Goal: Task Accomplishment & Management: Manage account settings

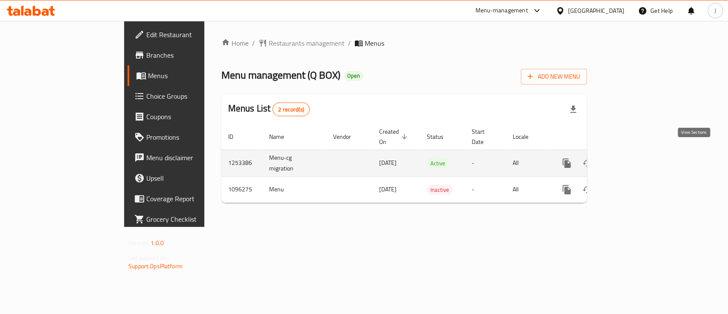
click at [632, 159] on icon "enhanced table" at bounding box center [629, 163] width 8 height 8
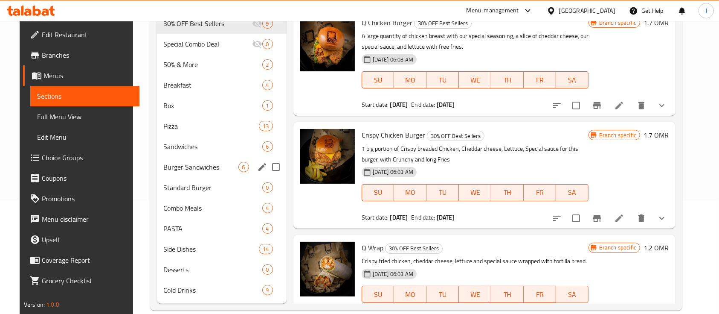
scroll to position [127, 0]
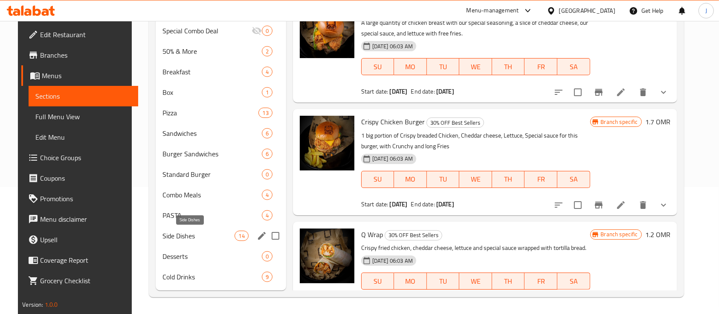
click at [163, 233] on span "Side Dishes" at bounding box center [199, 235] width 72 height 10
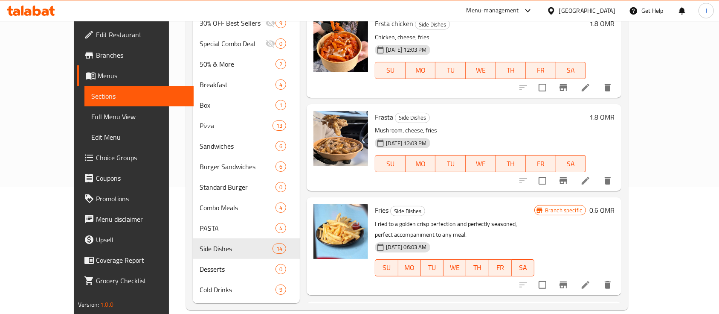
scroll to position [208, 0]
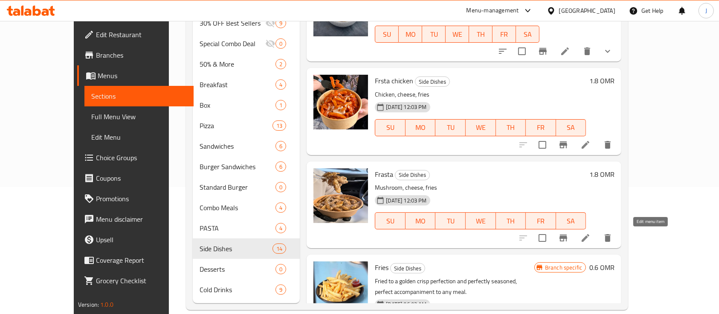
click at [591, 237] on icon at bounding box center [586, 238] width 10 height 10
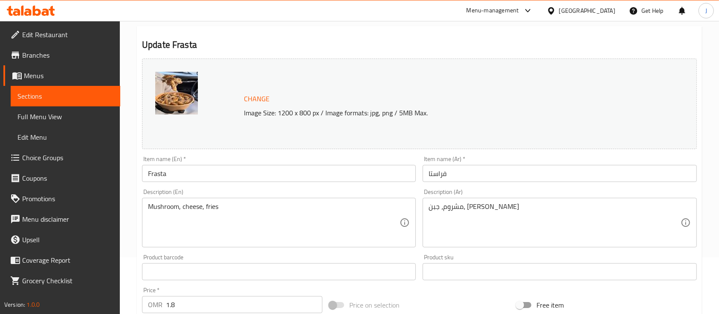
scroll to position [113, 0]
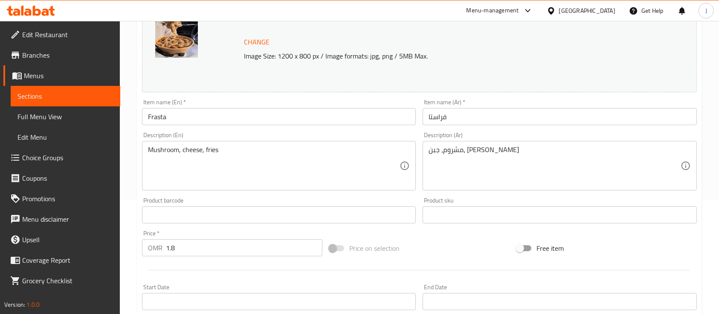
click at [528, 111] on input "فراستا" at bounding box center [560, 116] width 274 height 17
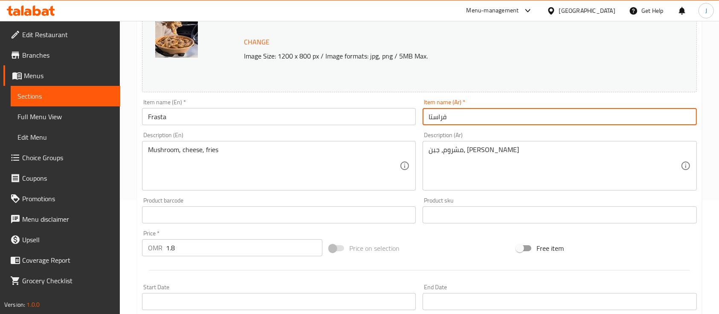
paste input "مشروم"
type input "[PERSON_NAME]"
click at [148, 115] on input "Frasta" at bounding box center [279, 116] width 274 height 17
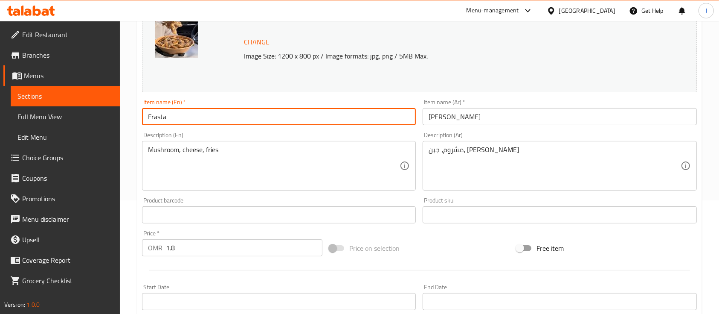
paste input "Mushroom frista"
click at [186, 117] on input "Mushroom Frasta" at bounding box center [279, 116] width 274 height 17
type input "Mushroom Frasta"
click at [182, 131] on div "Description (En) Mushroom, cheese, fries Description (En)" at bounding box center [279, 160] width 281 height 65
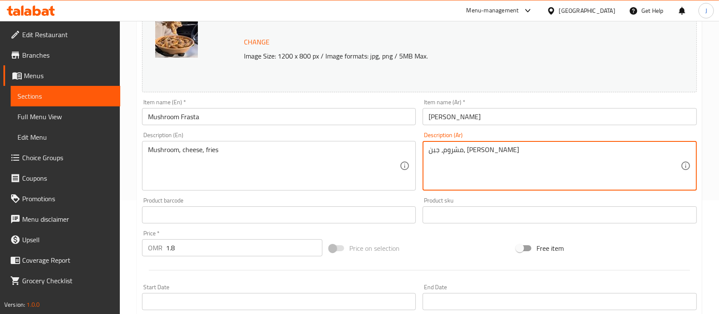
paste textarea "مشروم ، [PERSON_NAME] ، [PERSON_NAME] ، باستا"
type textarea "مشروم، [PERSON_NAME]، فرايزمشروم ، [PERSON_NAME] ، [GEOGRAPHIC_DATA] ، [GEOGRAP…"
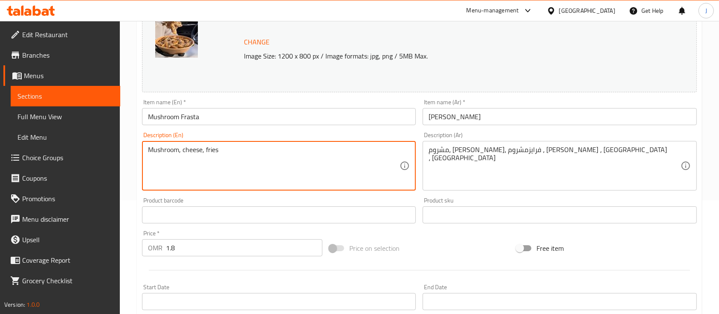
paste textarea "mozzarella cheese, fries, pasta"
paste textarea
type textarea "Mushroom, mozzarella cheese, fries, pasta"
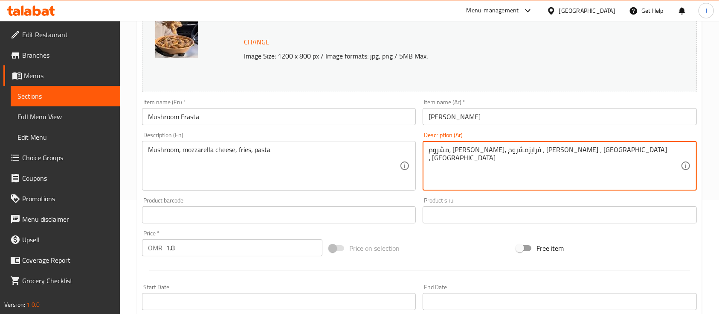
paste textarea
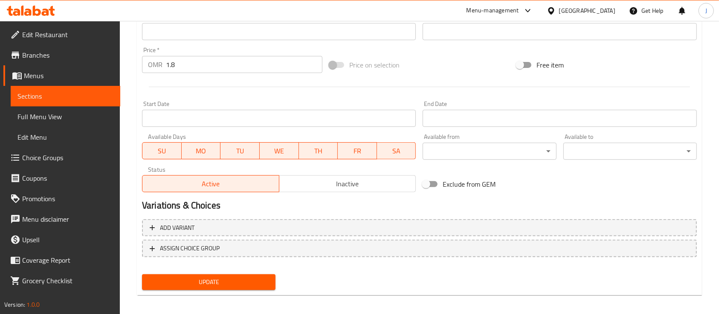
scroll to position [301, 0]
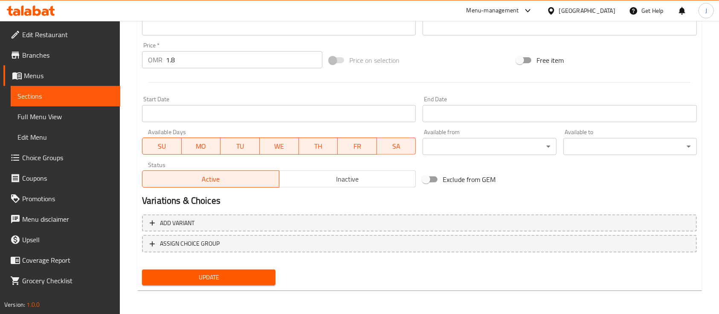
type textarea "مشروم ، [PERSON_NAME] ، [PERSON_NAME] ، باستا"
click at [223, 275] on span "Update" at bounding box center [209, 277] width 120 height 11
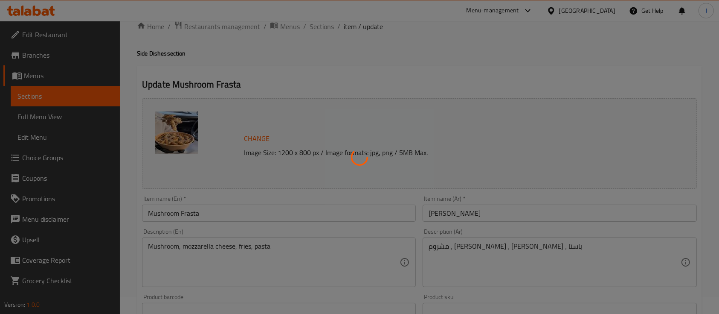
scroll to position [0, 0]
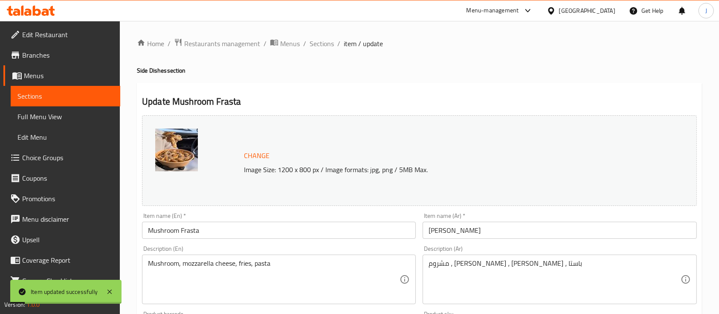
drag, startPoint x: 323, startPoint y: 44, endPoint x: 333, endPoint y: 54, distance: 13.3
click at [323, 44] on span "Sections" at bounding box center [322, 43] width 24 height 10
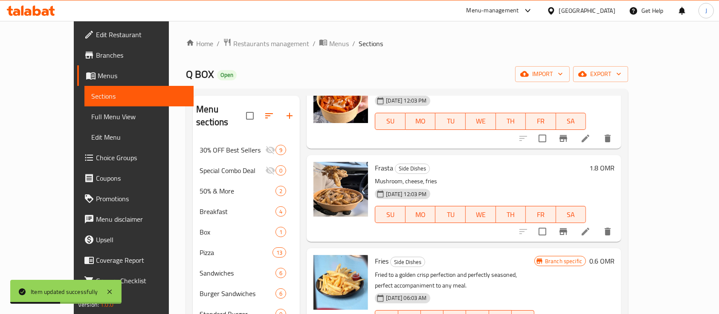
scroll to position [284, 0]
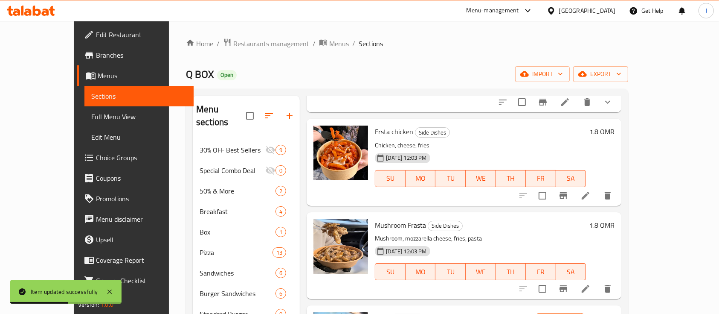
click at [375, 227] on span "Mushroom Frasta" at bounding box center [400, 224] width 51 height 13
copy span "Mushroom"
click at [398, 225] on span "Mushroom Frasta" at bounding box center [400, 224] width 51 height 13
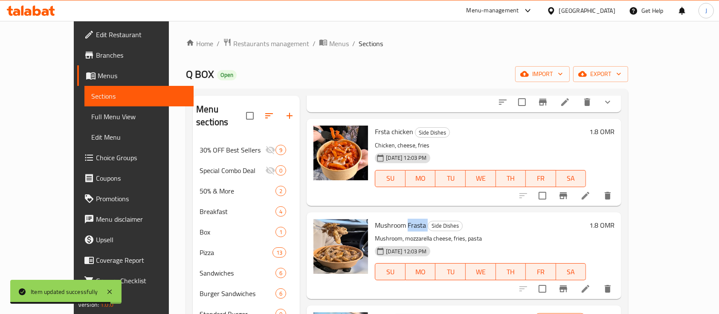
copy h6 "Frasta"
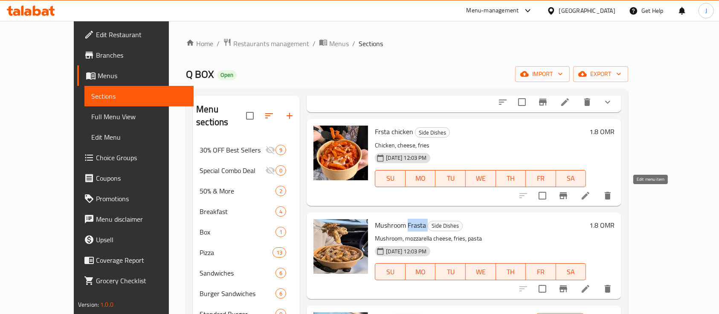
click at [590, 195] on icon at bounding box center [586, 196] width 8 height 8
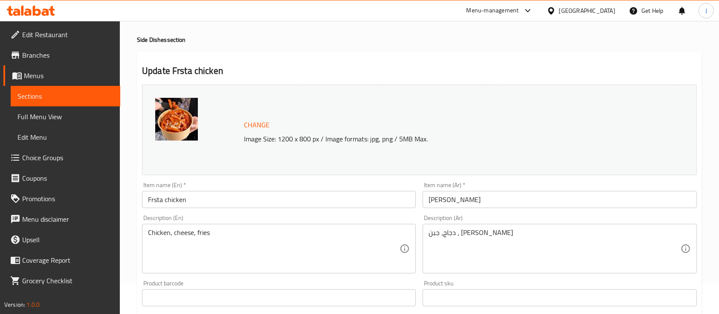
scroll to position [57, 0]
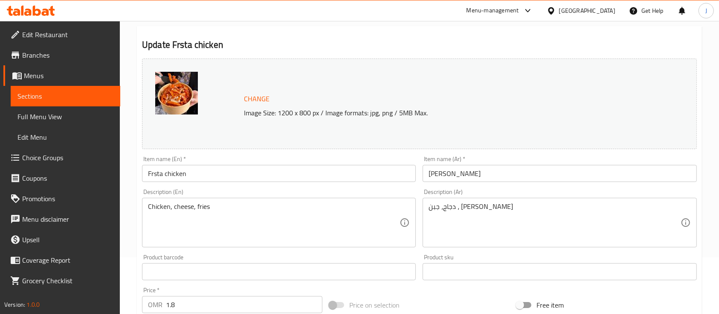
click at [153, 177] on input "Frsta chicken" at bounding box center [279, 173] width 274 height 17
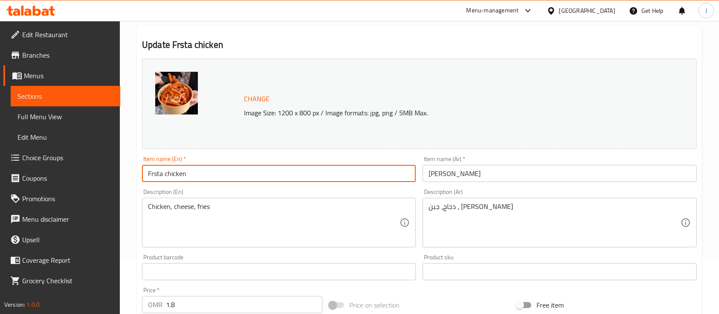
click at [153, 177] on input "Frsta chicken" at bounding box center [279, 173] width 274 height 17
paste input "a"
type input "Frasta chicken"
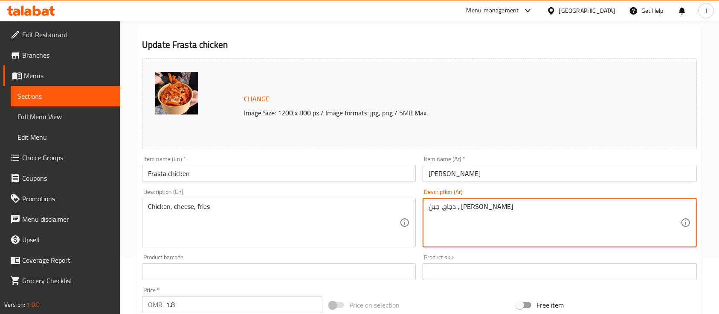
paste textarea "شكن , [PERSON_NAME] ، [GEOGRAPHIC_DATA] ، [GEOGRAPHIC_DATA]"
type textarea "تشكن , [PERSON_NAME] ، [GEOGRAPHIC_DATA] ، [GEOGRAPHIC_DATA]"
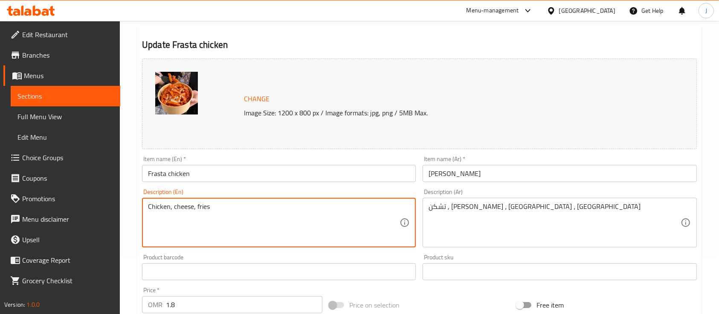
paste textarea "mozzarella cheese, fries, pasta"
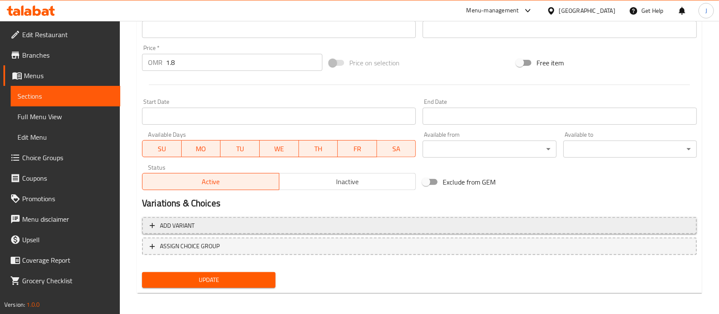
scroll to position [301, 0]
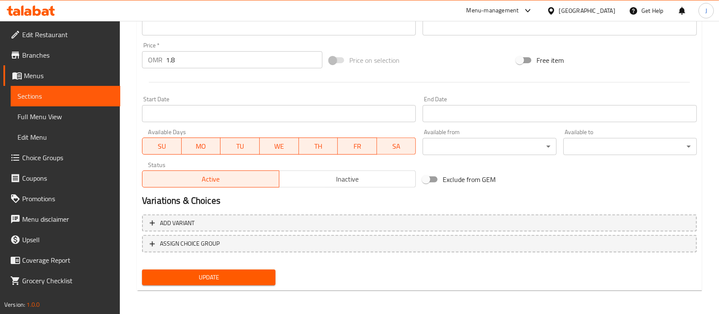
type textarea "Chicken, mozzarella cheese, fries, pasta"
click at [270, 269] on button "Update" at bounding box center [209, 277] width 134 height 16
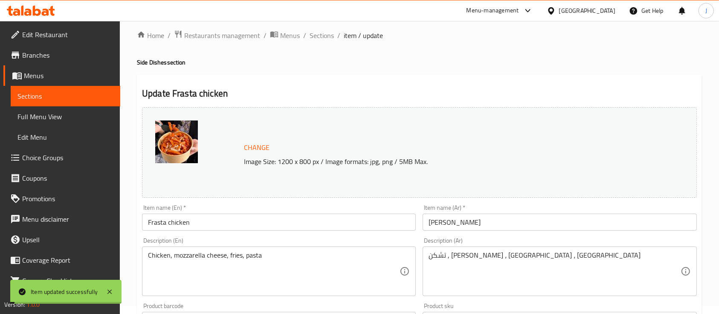
scroll to position [0, 0]
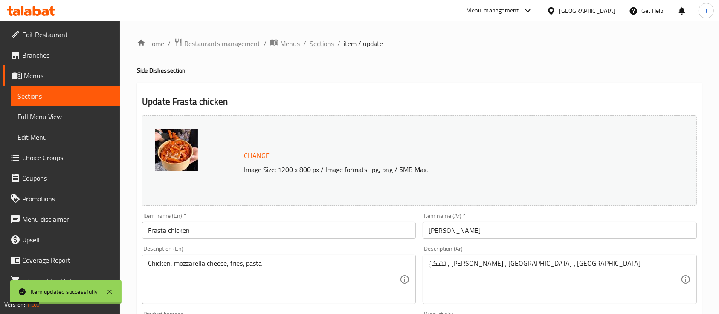
click at [323, 45] on span "Sections" at bounding box center [322, 43] width 24 height 10
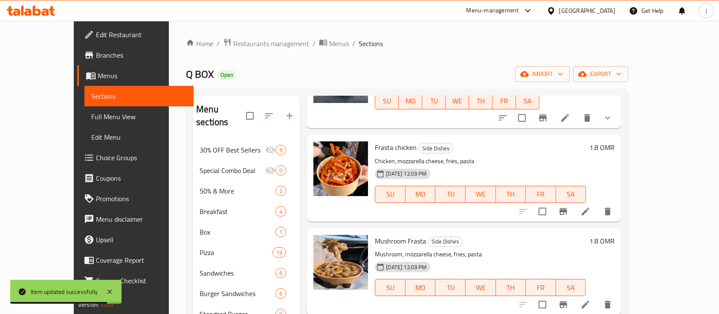
scroll to position [284, 0]
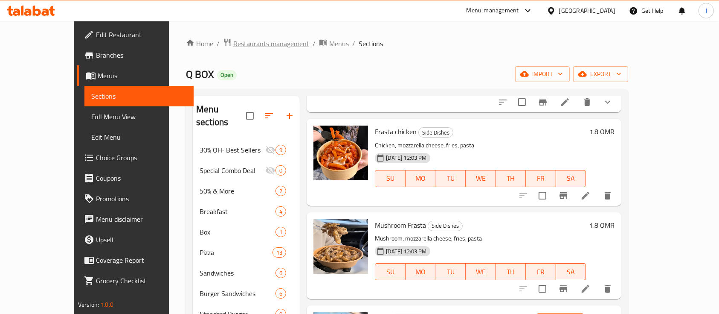
click at [233, 43] on span "Restaurants management" at bounding box center [271, 43] width 76 height 10
